Goal: Task Accomplishment & Management: Complete application form

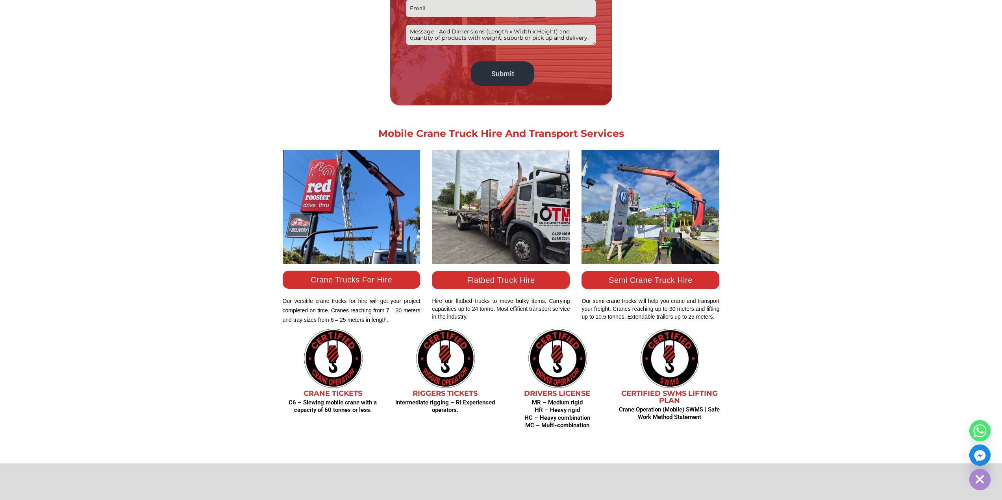
scroll to position [669, 0]
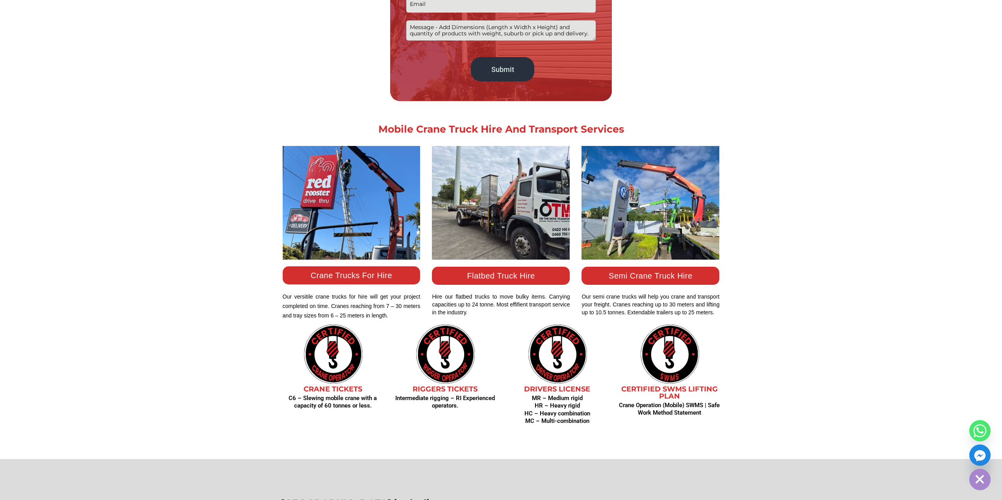
click at [636, 275] on link "Semi Crane Truck Hire" at bounding box center [651, 276] width 84 height 9
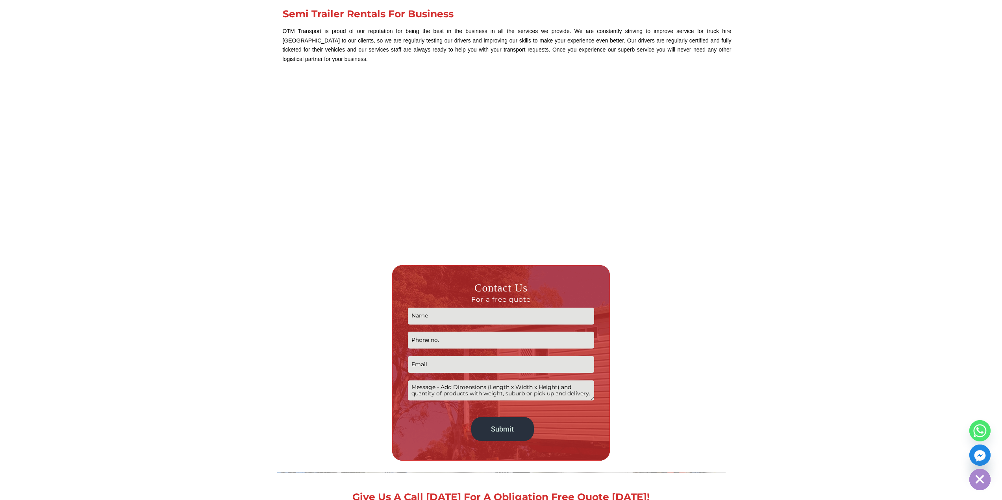
scroll to position [1181, 0]
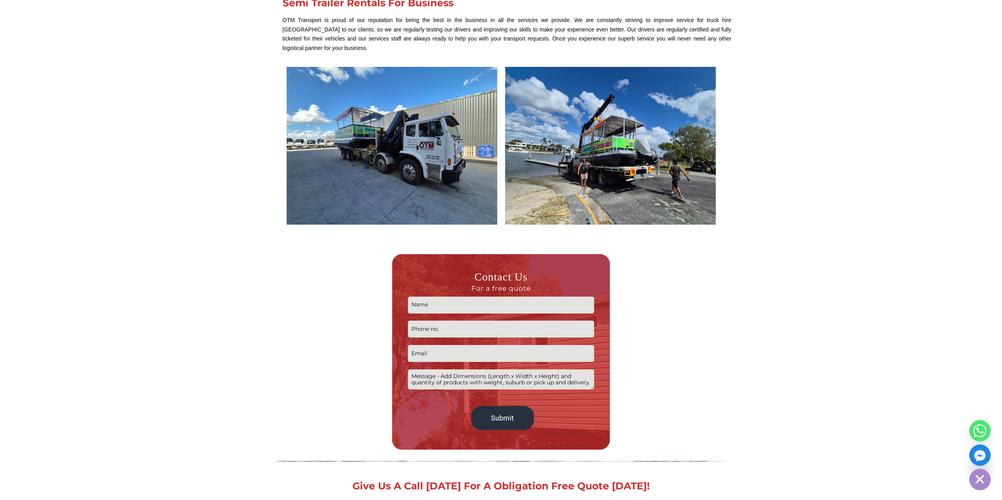
click at [484, 300] on input "Contact form" at bounding box center [501, 305] width 186 height 17
type input "Jared Blades"
type input "0436963321"
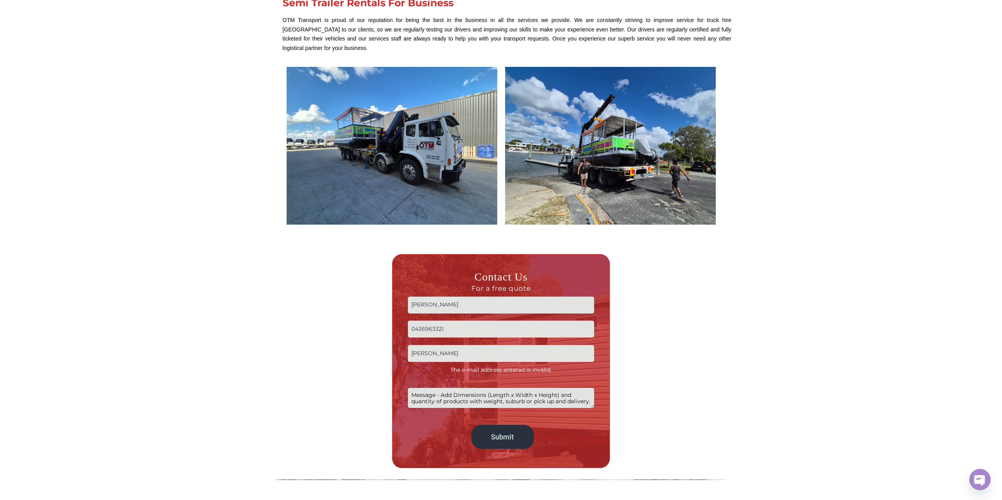
click at [445, 345] on input "jared" at bounding box center [501, 353] width 186 height 17
type input "jared.blades@airocle.com.au"
click at [472, 391] on p "Jared Blades 0436963321 jared.blades@airocle.com.au The e-mail address entered …" at bounding box center [501, 373] width 186 height 160
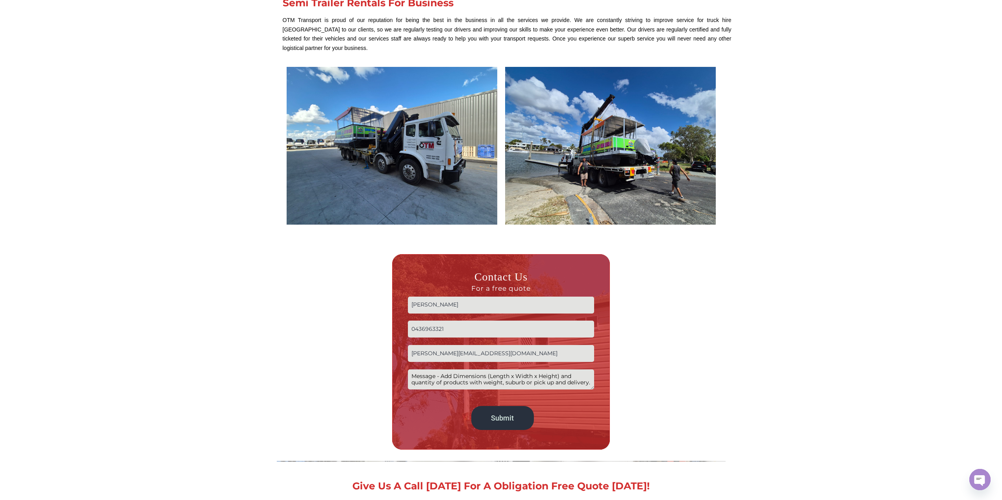
click at [509, 370] on textarea "Contact form" at bounding box center [501, 380] width 186 height 20
paste textarea "Contact form"
click at [554, 375] on textarea "4 stacks- 3mL x 2mW x 2.4mH. pick up 84 mica st, Carole park QLD- delivery" at bounding box center [501, 380] width 186 height 20
paste textarea "959 Biloela Callide Rd, Mount Murchison QLD 4715"
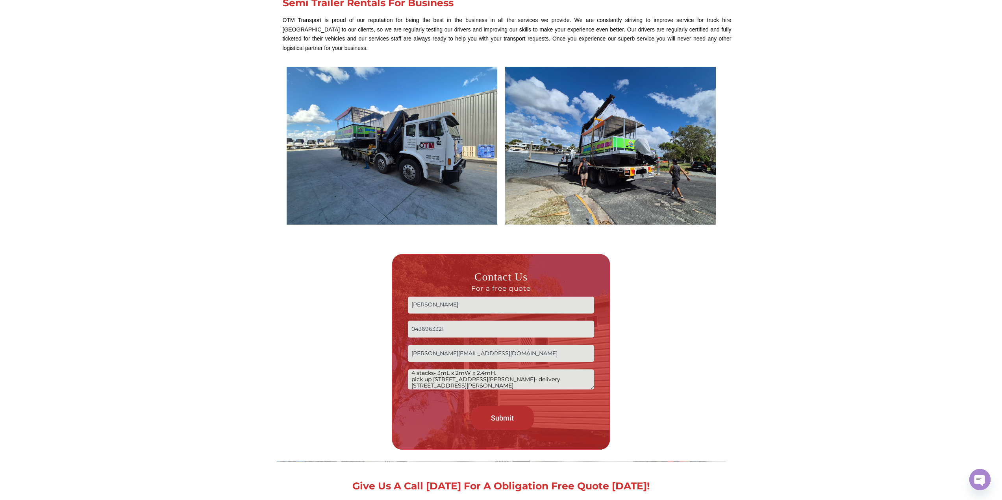
type textarea "4 stacks- 3mL x 2mW x 2.4mH. pick up 84 mica st, Carole park QLD- delivery 959 …"
click at [495, 412] on input "Submit" at bounding box center [502, 418] width 63 height 24
